Goal: Task Accomplishment & Management: Complete application form

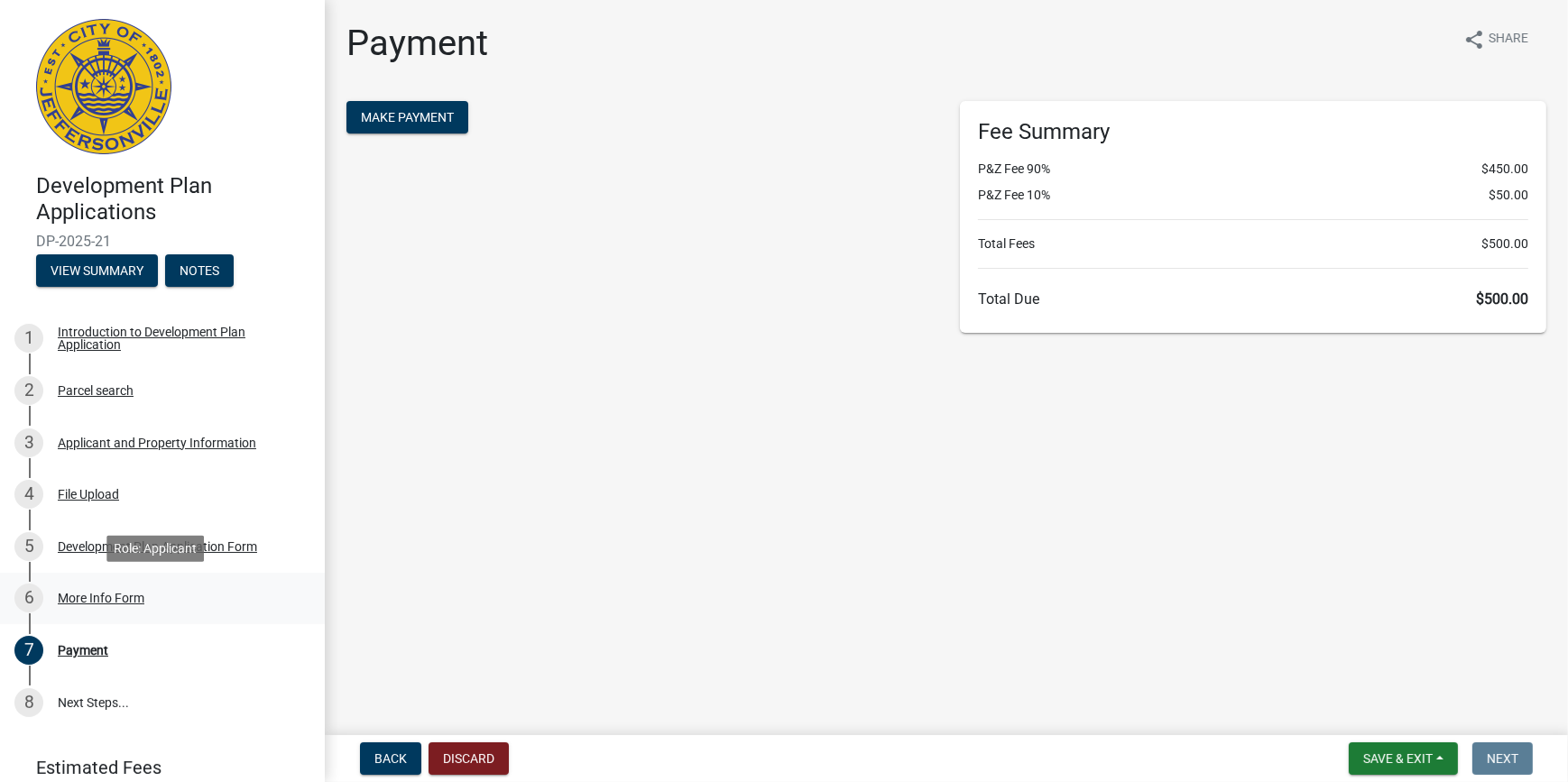
click at [106, 595] on div "More Info Form" at bounding box center [101, 597] width 87 height 13
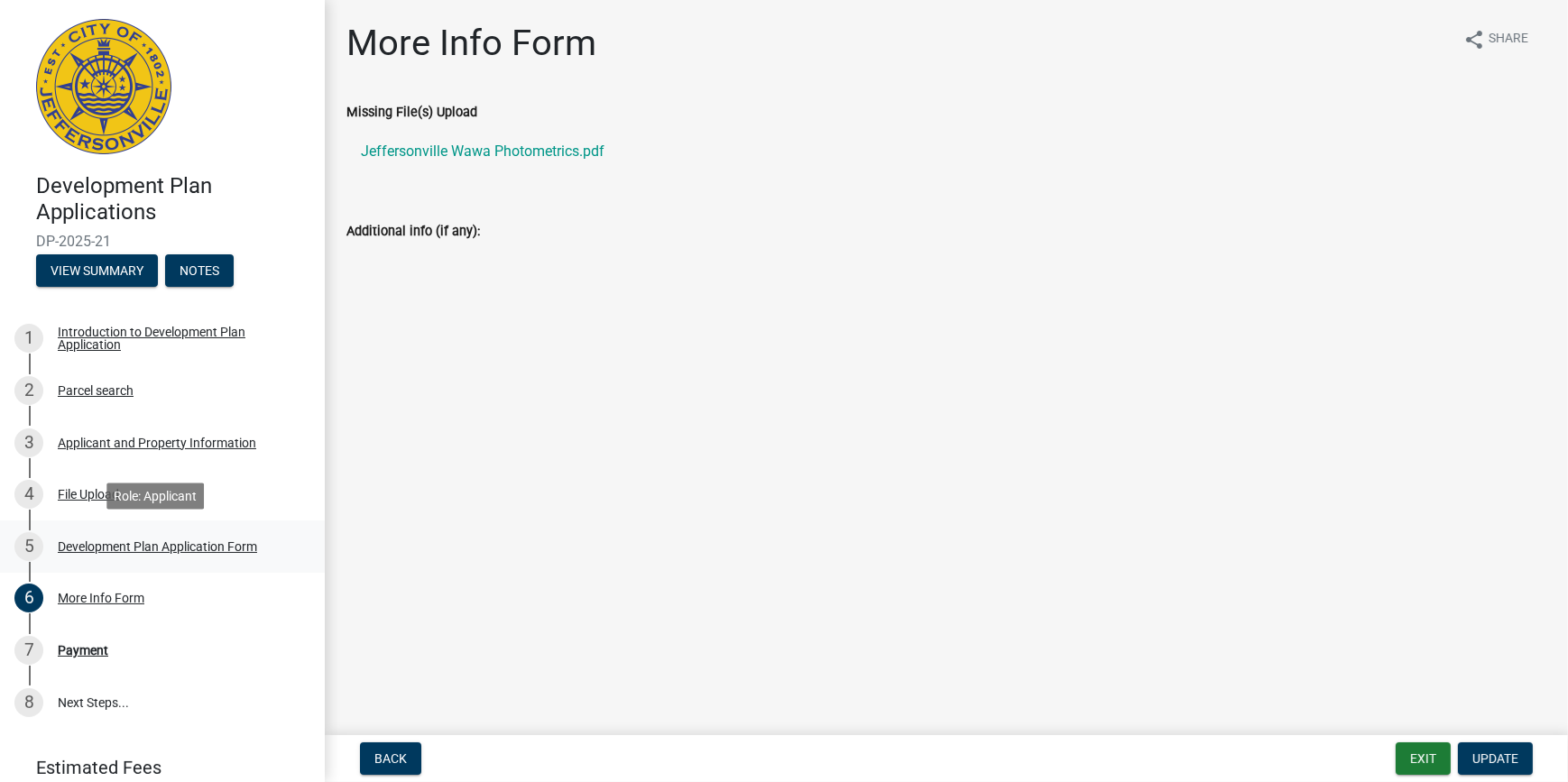
click at [102, 541] on div "Development Plan Application Form" at bounding box center [157, 546] width 199 height 13
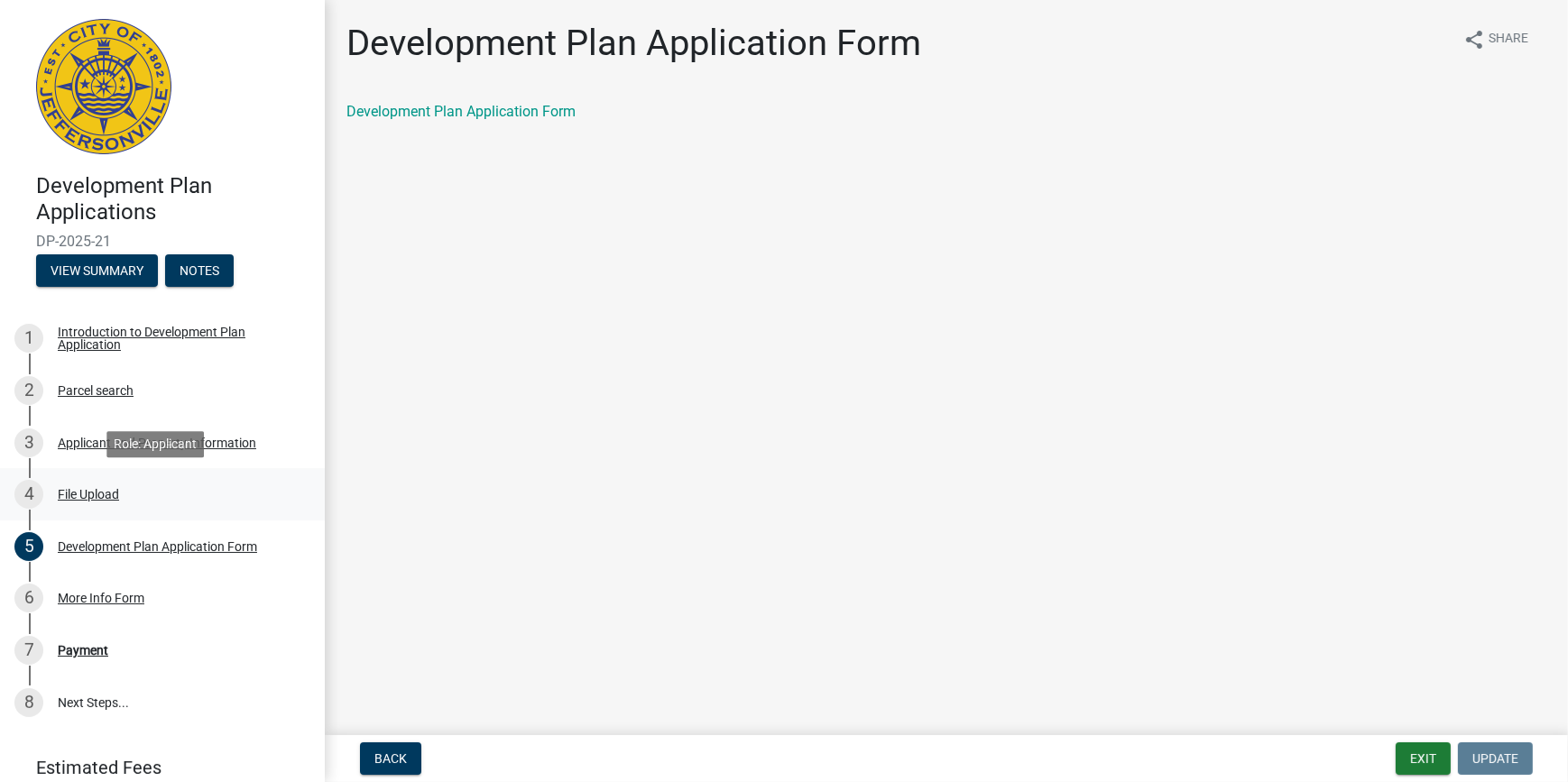
click at [98, 492] on div "File Upload" at bounding box center [88, 494] width 62 height 13
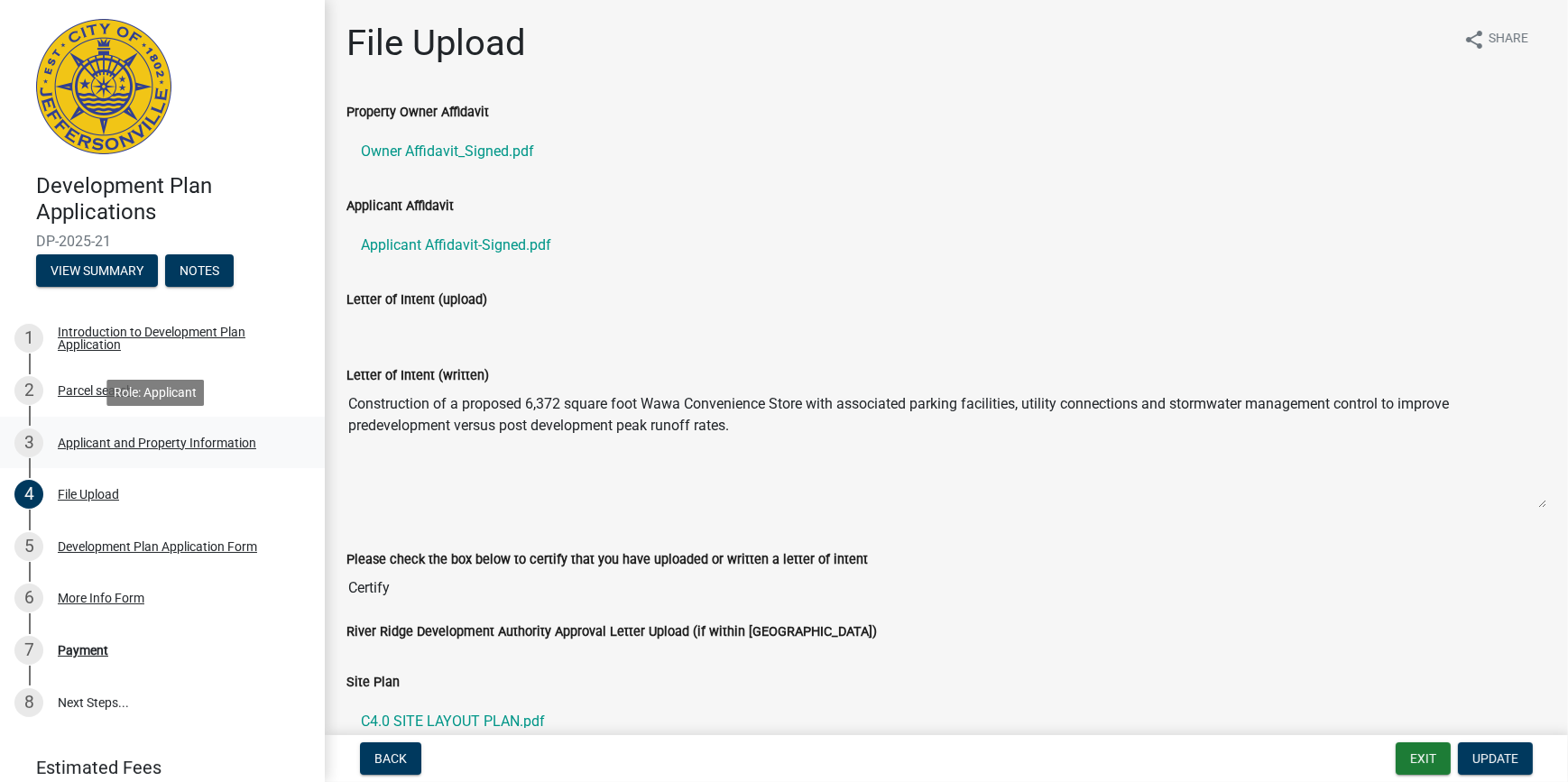
click at [99, 442] on div "Applicant and Property Information" at bounding box center [156, 443] width 198 height 13
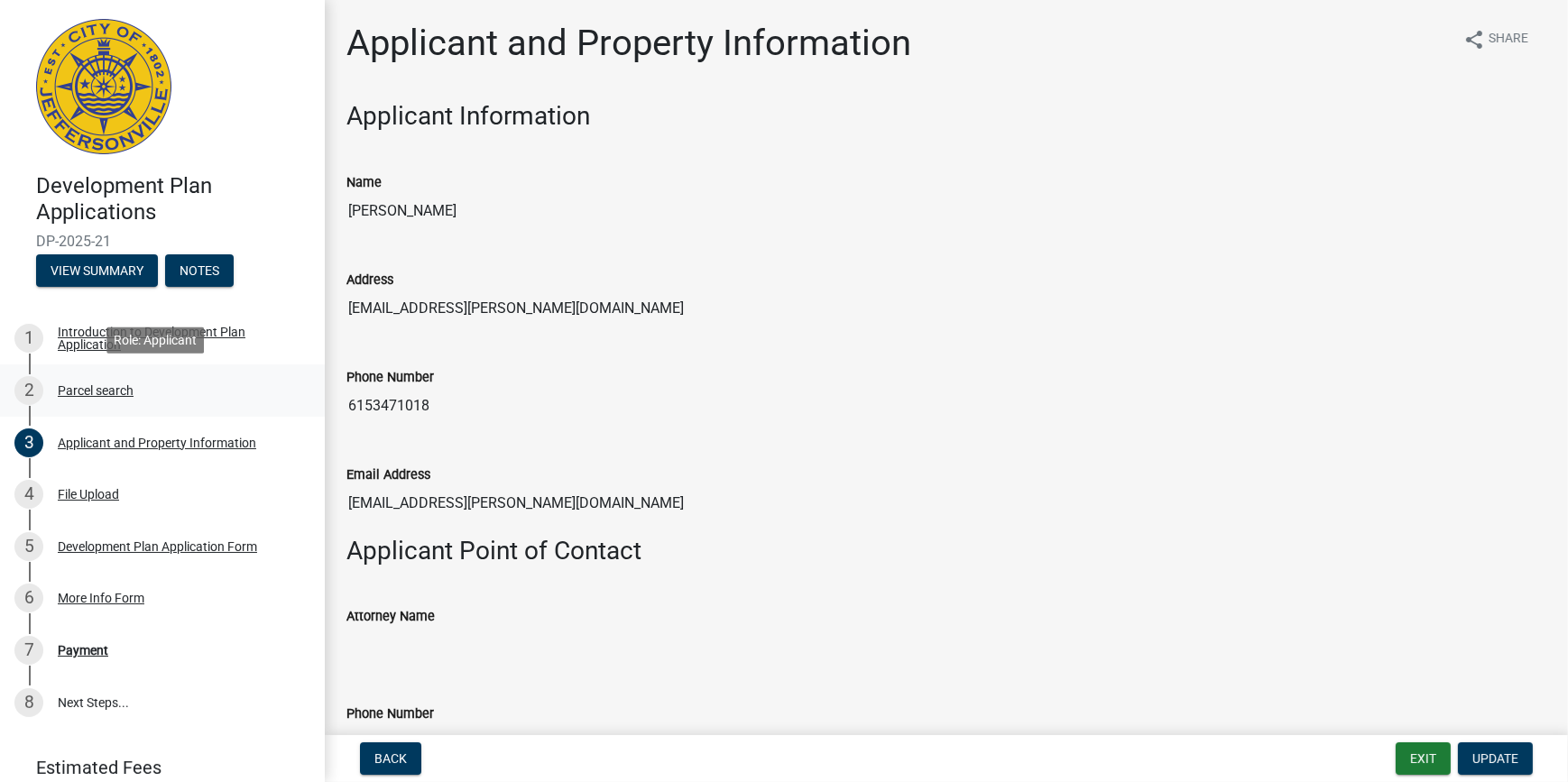
click at [113, 385] on div "Parcel search" at bounding box center [96, 390] width 76 height 13
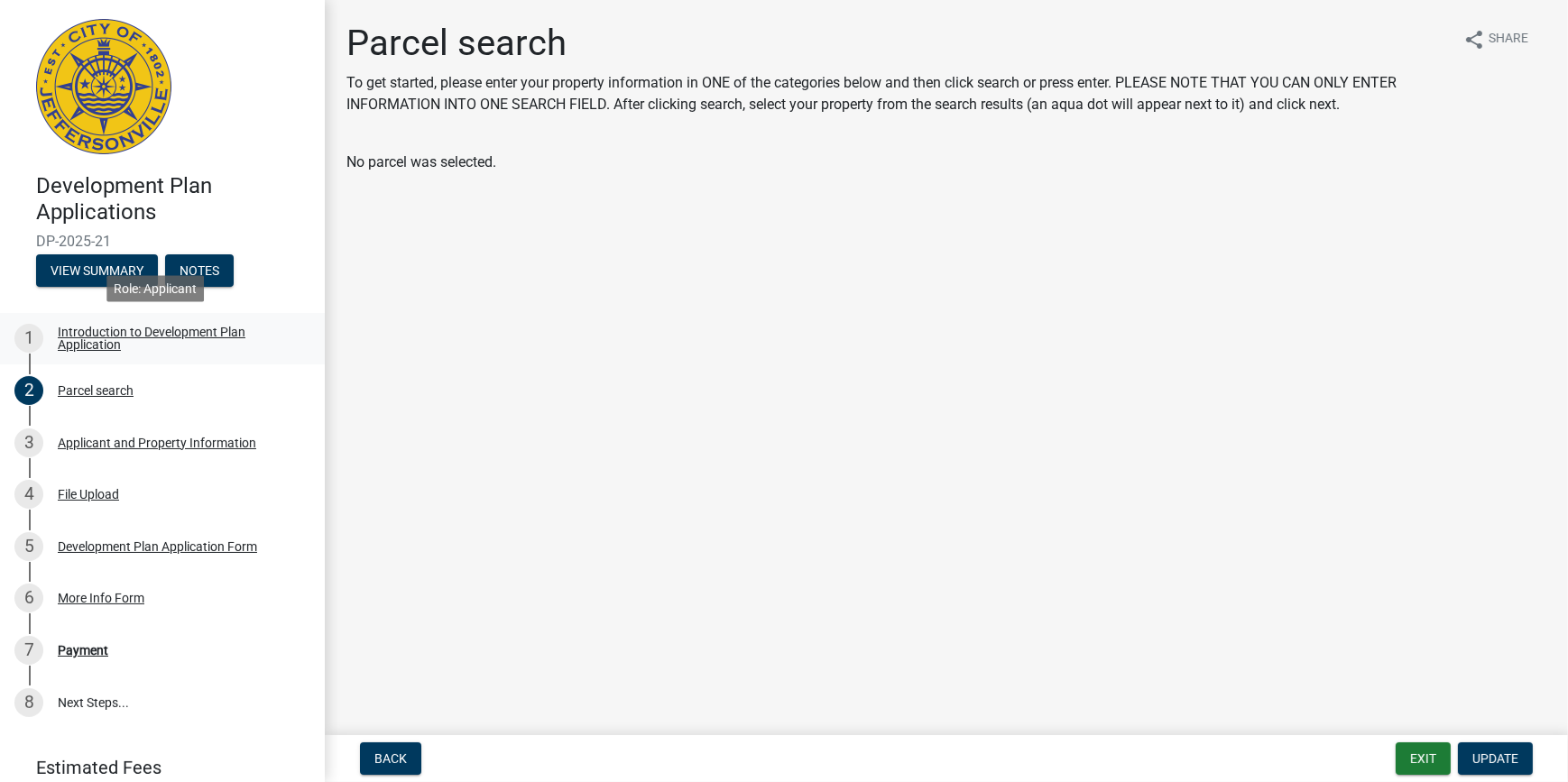
click at [110, 337] on div "Introduction to Development Plan Application" at bounding box center [177, 338] width 239 height 25
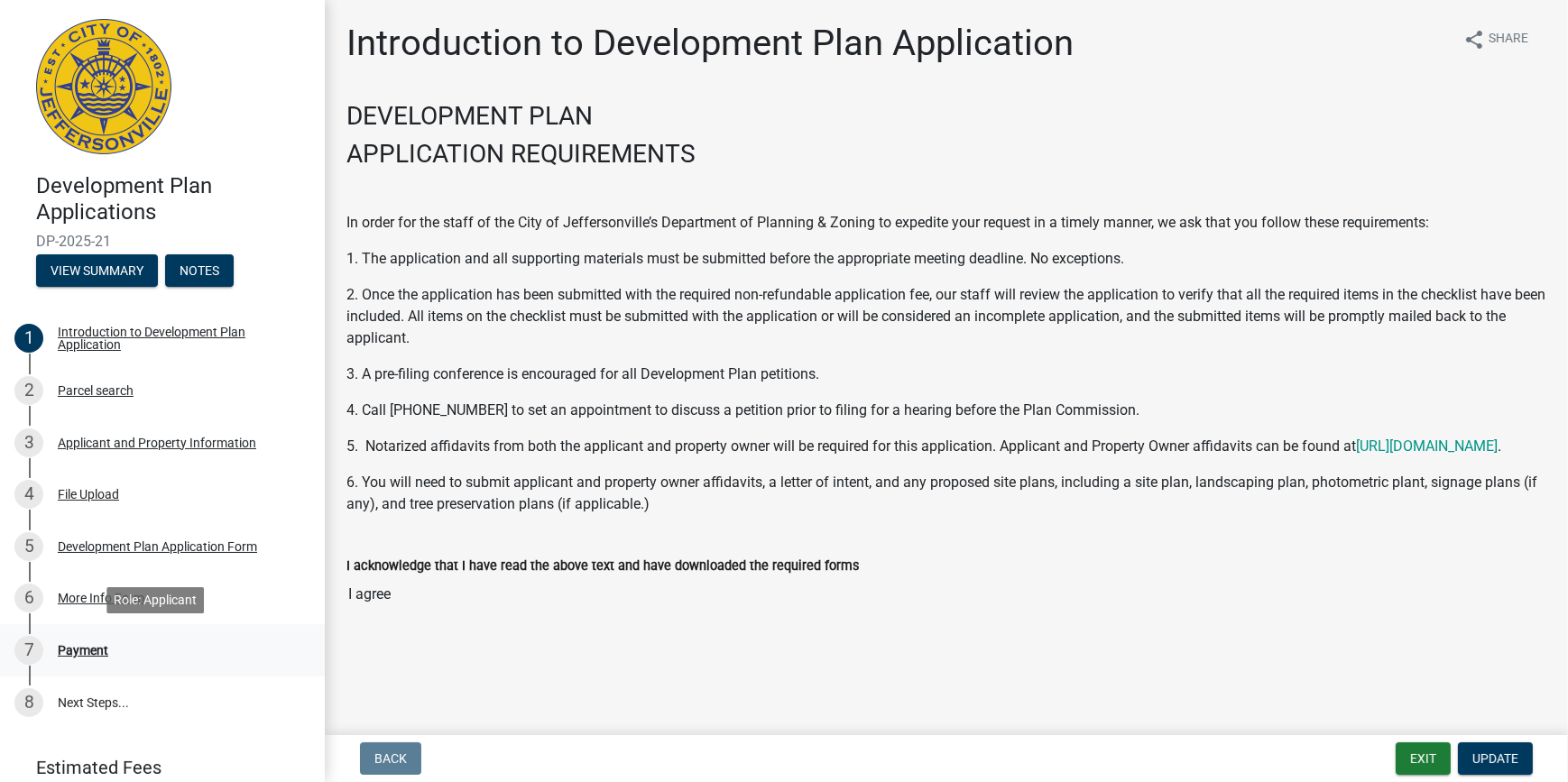
click at [93, 646] on div "Payment" at bounding box center [83, 650] width 51 height 13
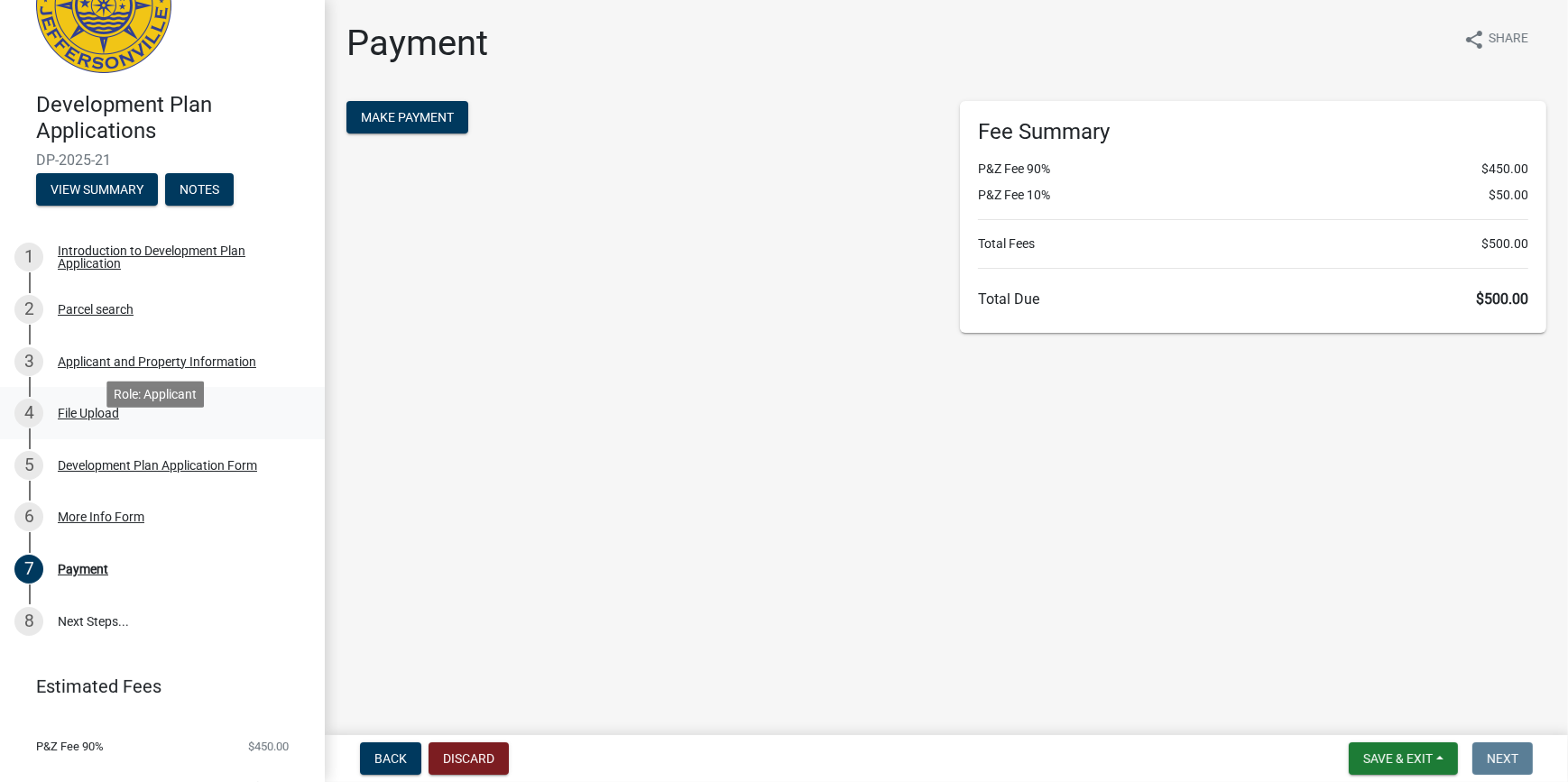
scroll to position [153, 0]
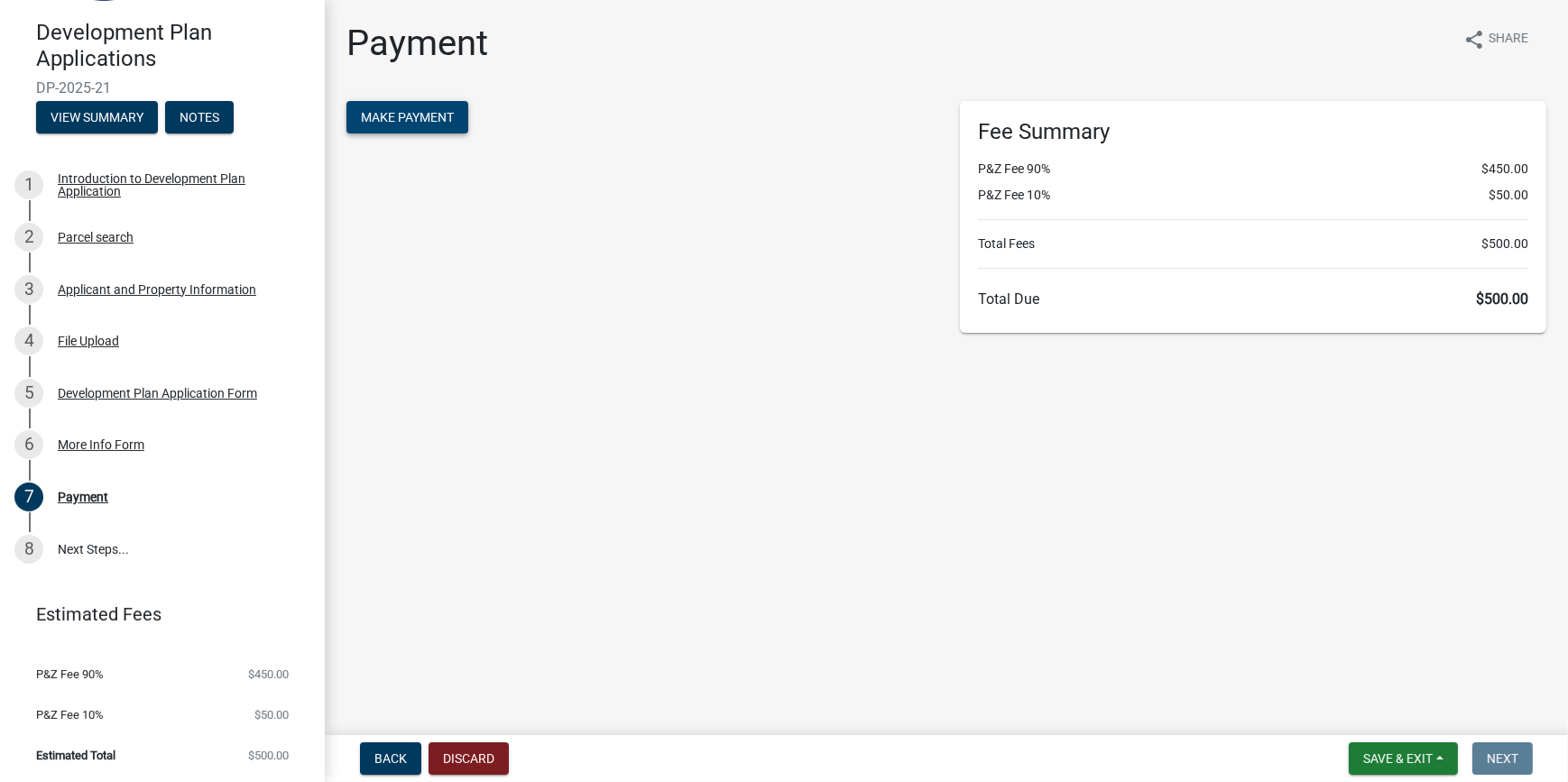
click at [401, 116] on span "Make Payment" at bounding box center [407, 117] width 93 height 15
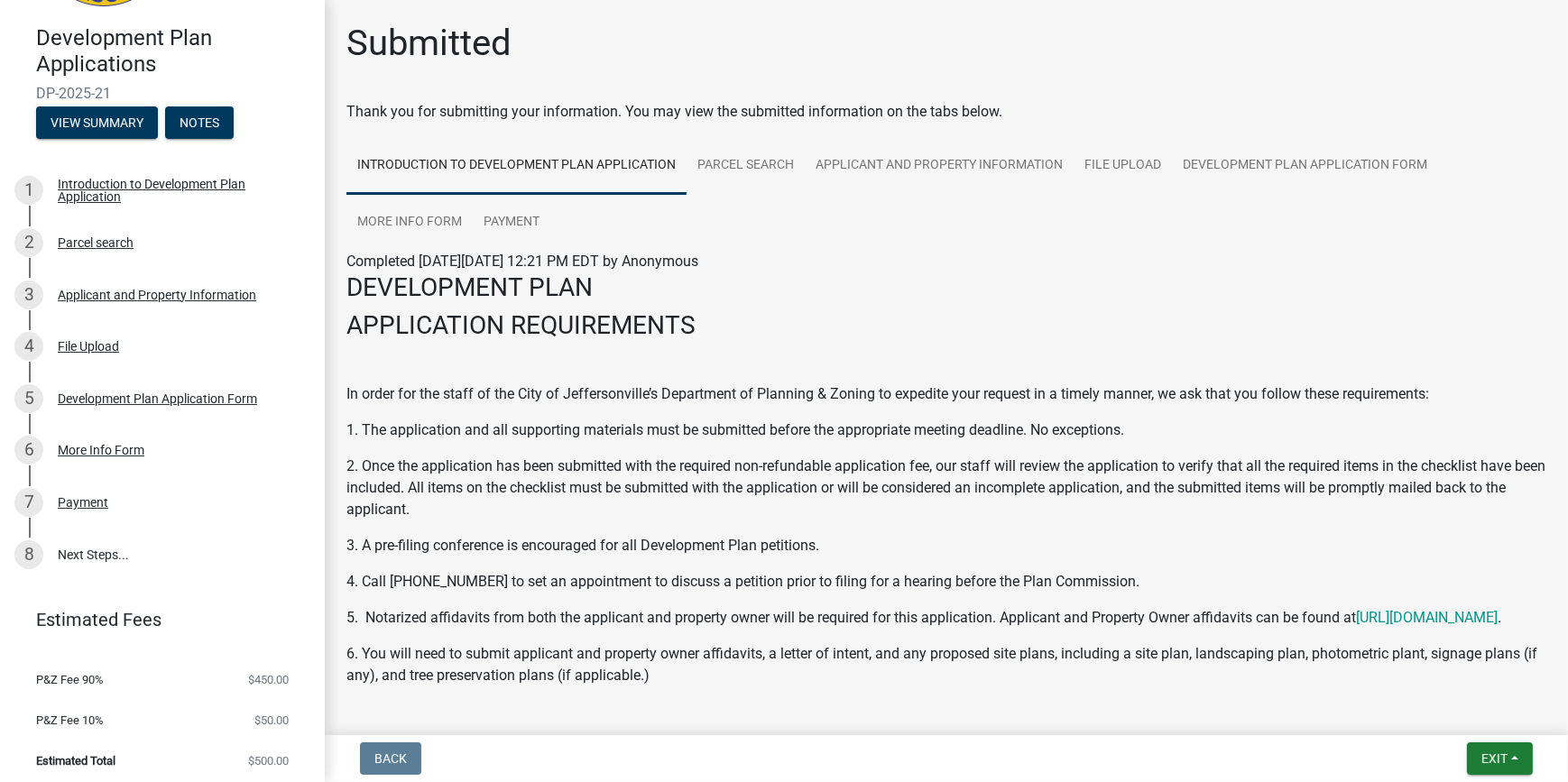
scroll to position [153, 0]
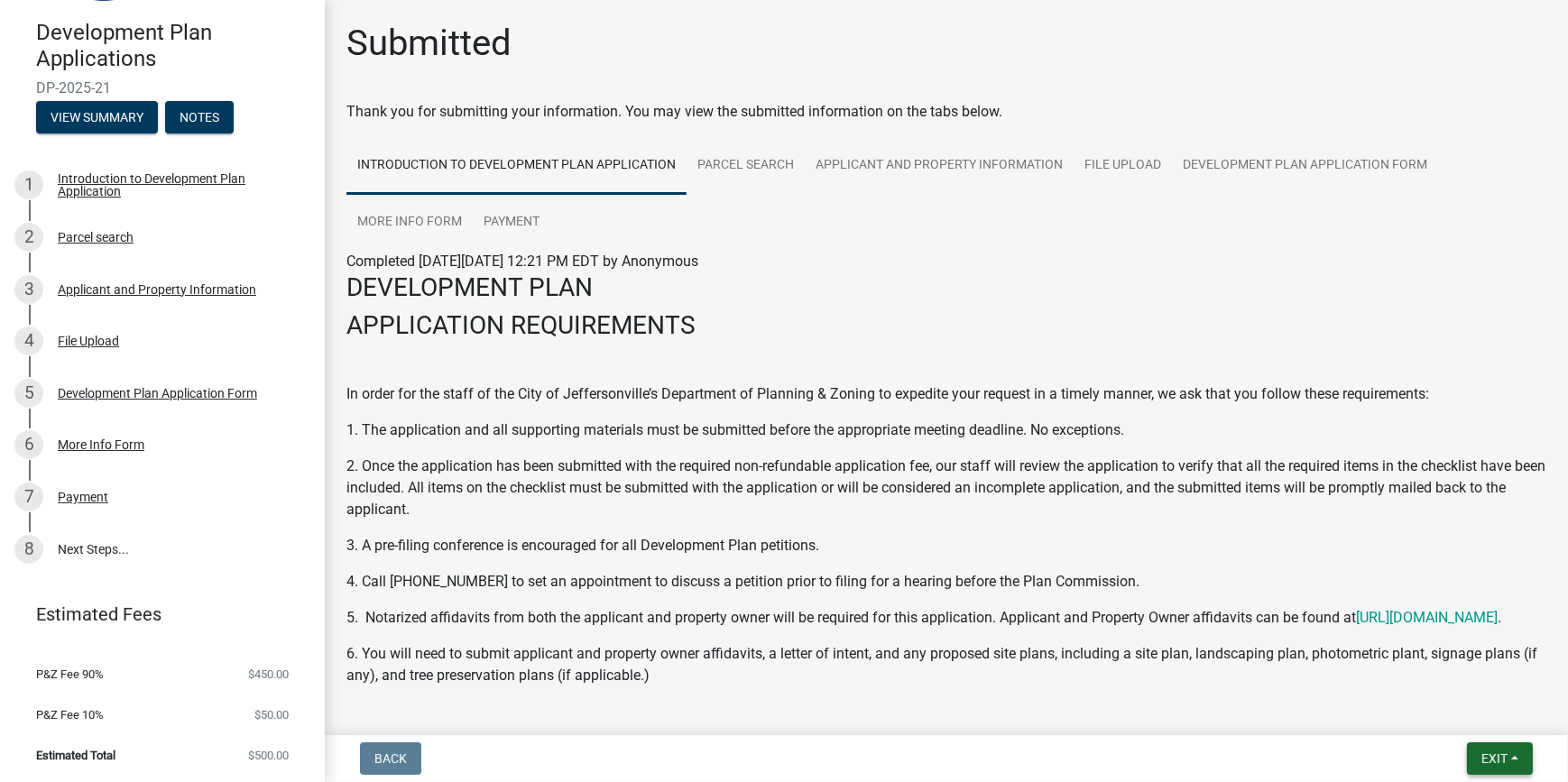
click at [1488, 755] on span "Exit" at bounding box center [1494, 759] width 26 height 15
click at [1453, 712] on button "Save & Exit" at bounding box center [1460, 712] width 145 height 43
